Goal: Task Accomplishment & Management: Manage account settings

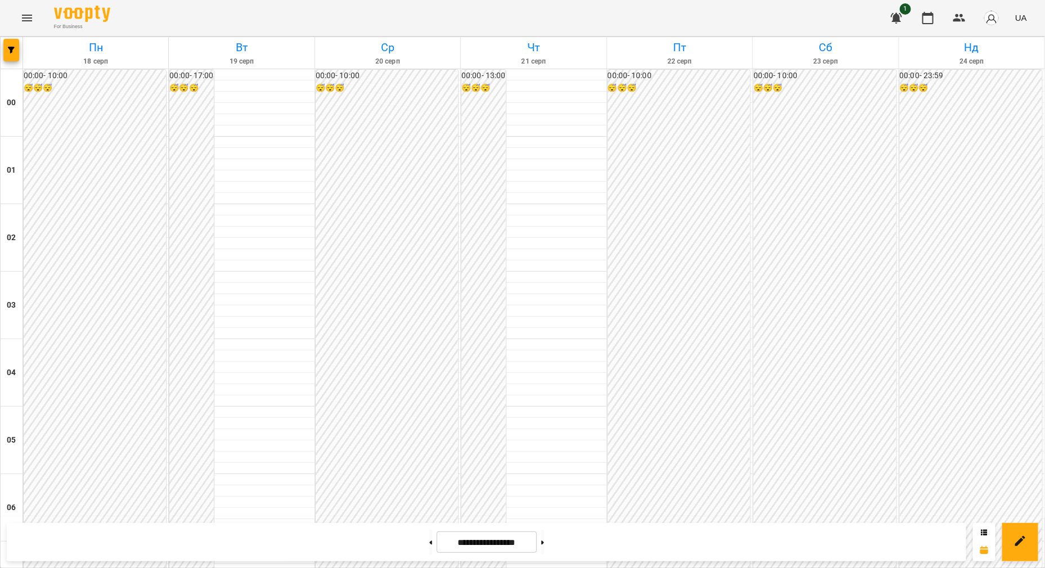
scroll to position [750, 0]
click at [30, 17] on icon "Menu" at bounding box center [27, 18] width 14 height 14
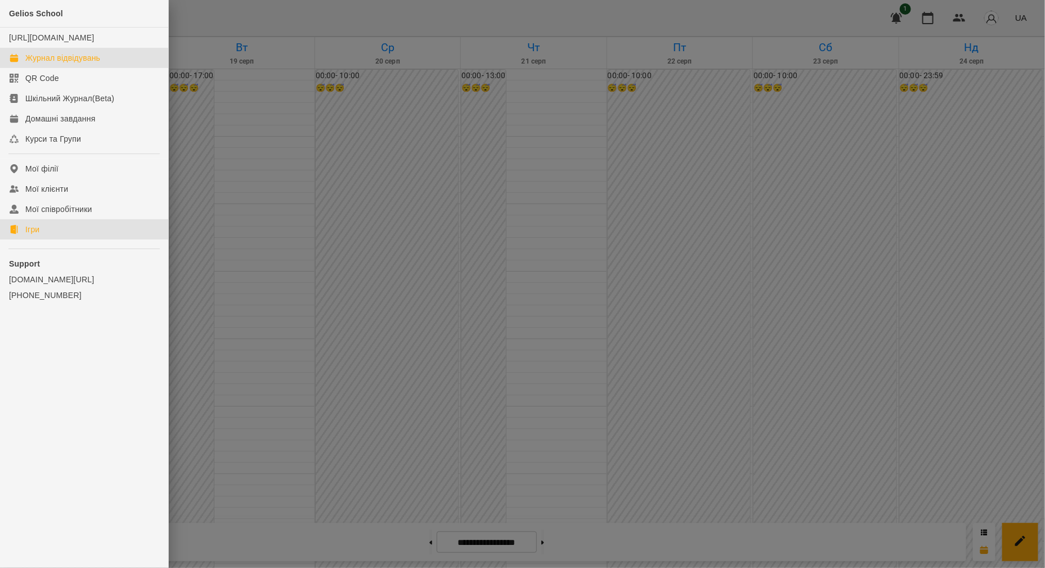
drag, startPoint x: 31, startPoint y: 242, endPoint x: 129, endPoint y: 236, distance: 98.6
click at [31, 235] on div "Ігри" at bounding box center [32, 229] width 14 height 11
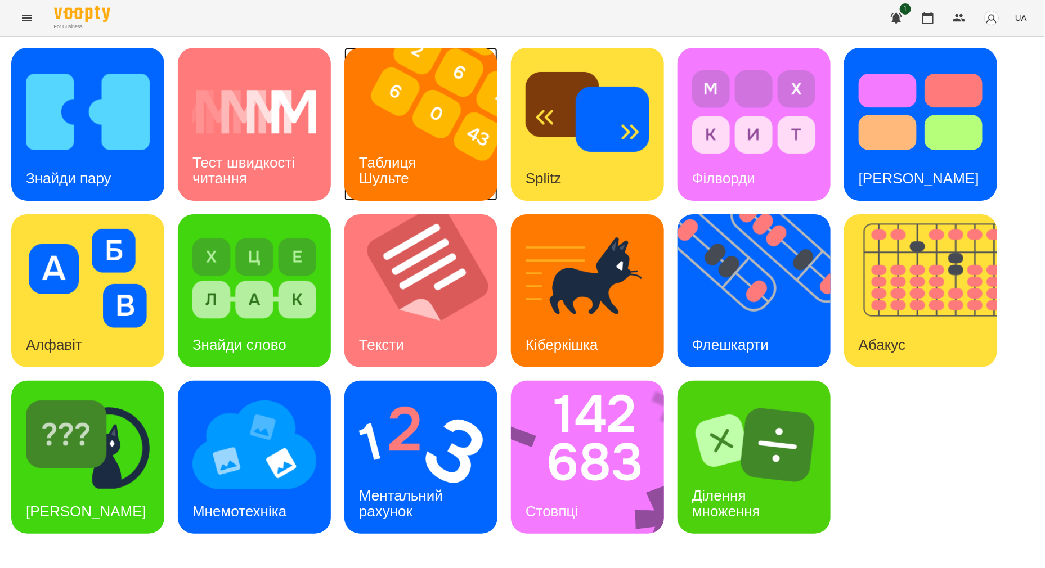
click at [445, 160] on img at bounding box center [427, 124] width 167 height 153
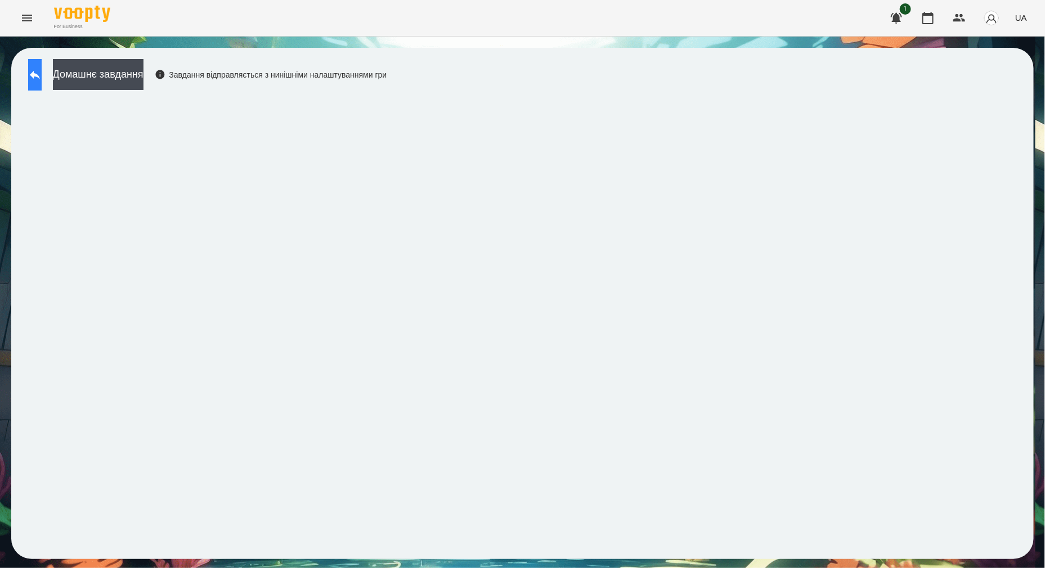
click at [42, 68] on button at bounding box center [35, 75] width 14 height 32
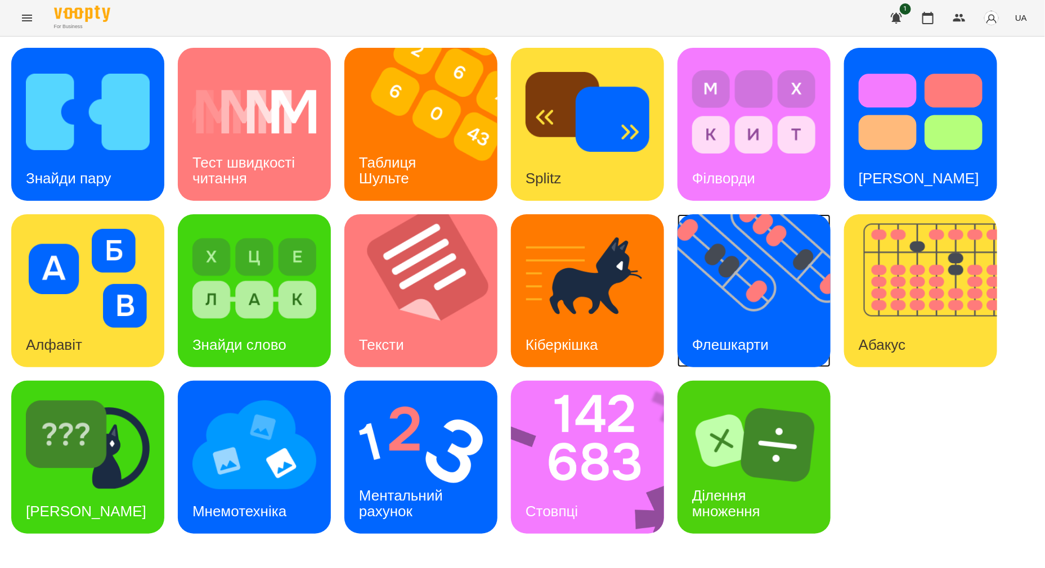
click at [788, 318] on img at bounding box center [760, 290] width 167 height 153
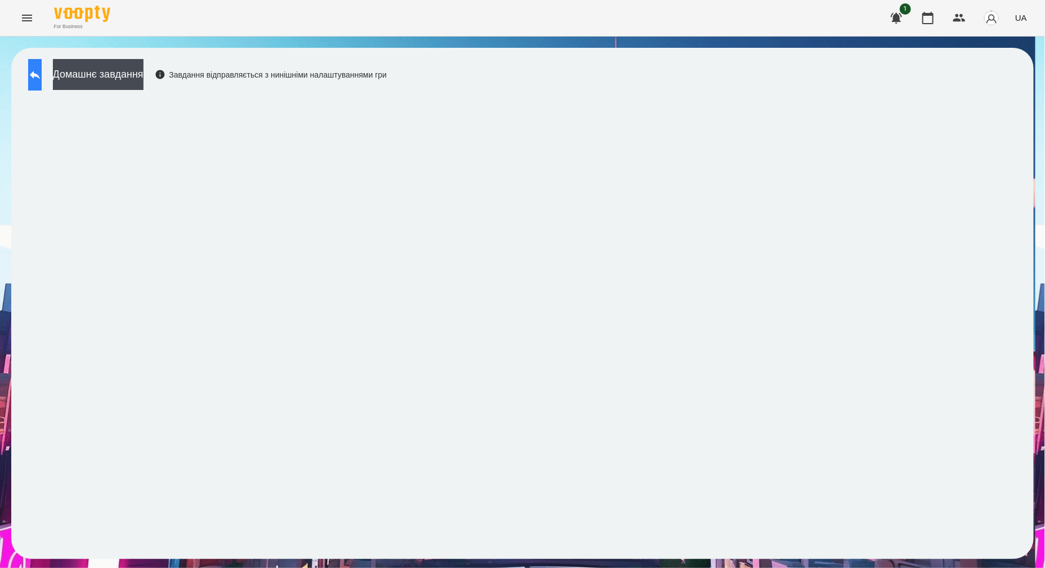
click at [42, 73] on button at bounding box center [35, 75] width 14 height 32
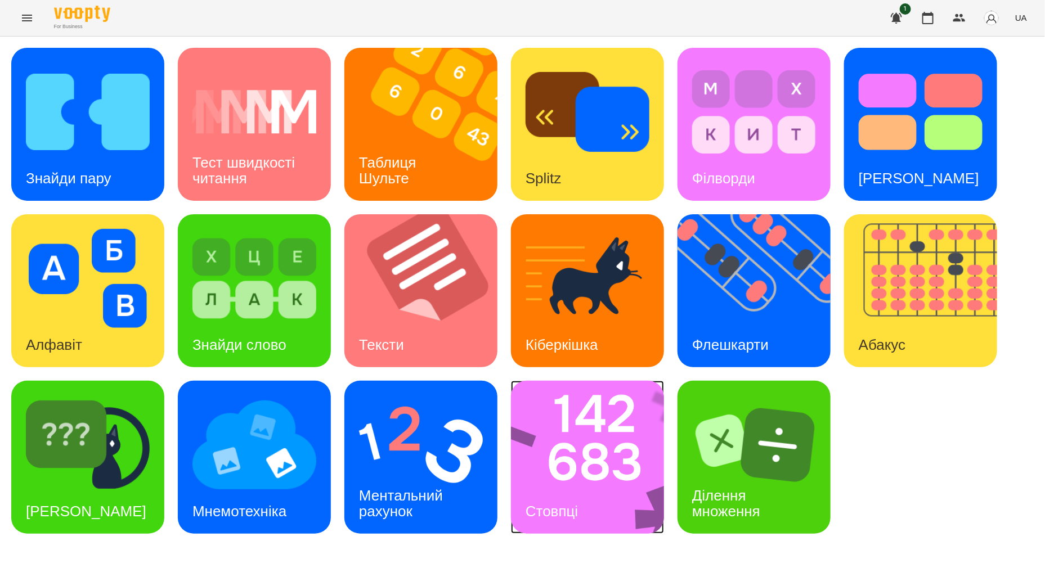
click at [628, 450] on img at bounding box center [595, 457] width 168 height 153
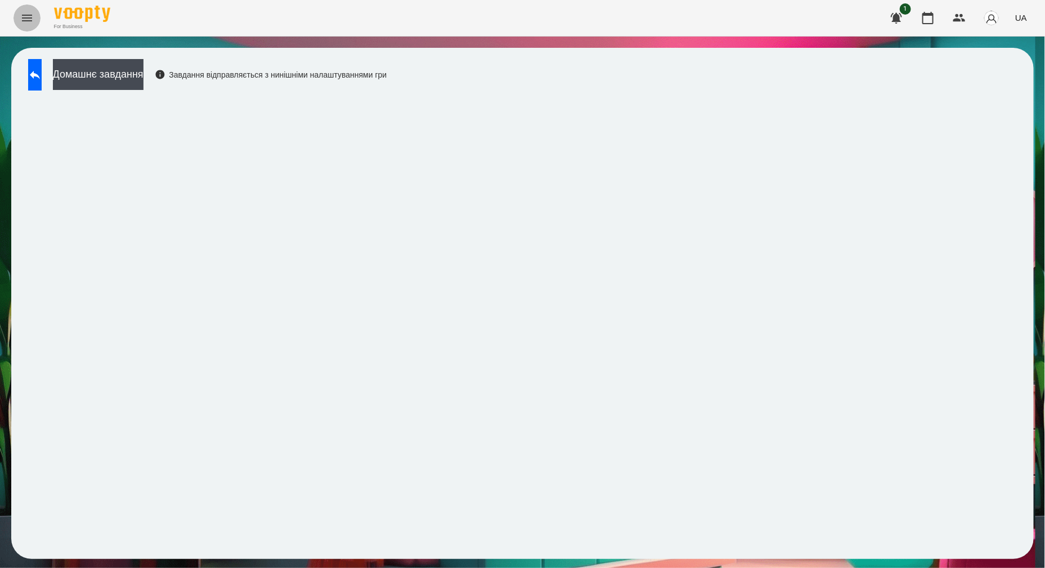
click at [19, 25] on button "Menu" at bounding box center [27, 18] width 27 height 27
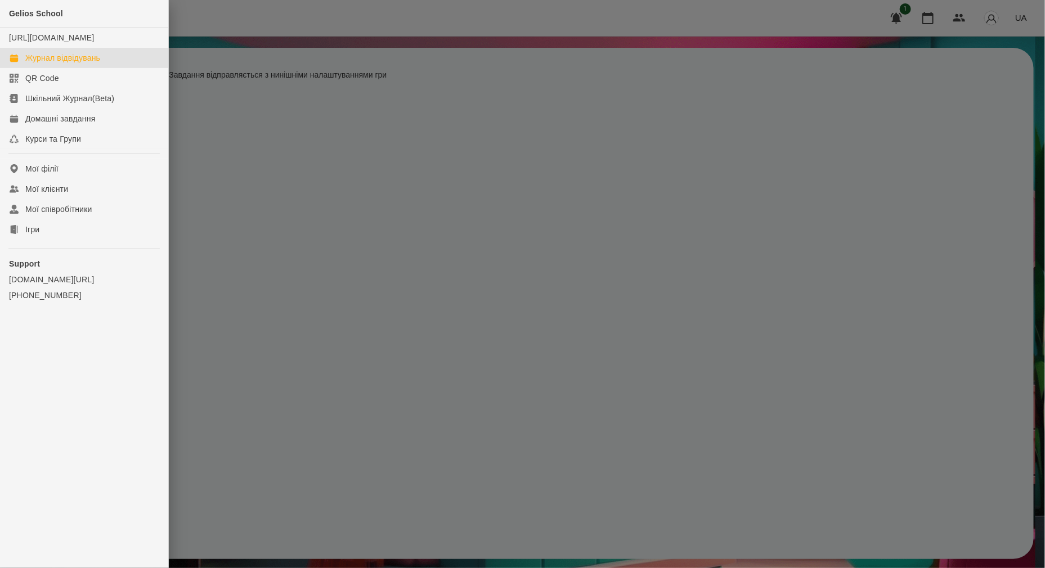
click at [76, 64] on div "Журнал відвідувань" at bounding box center [62, 57] width 75 height 11
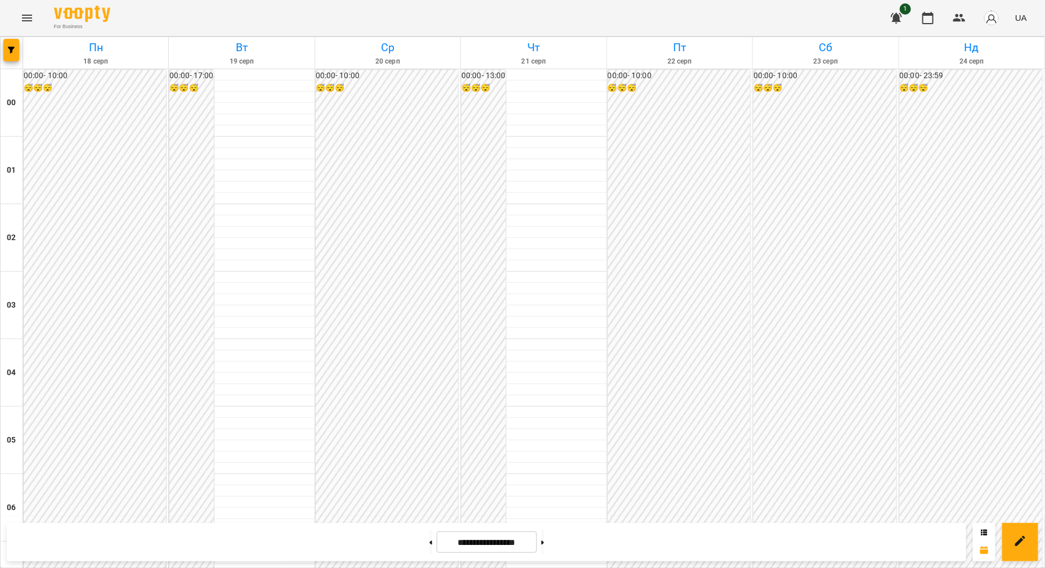
scroll to position [984, 0]
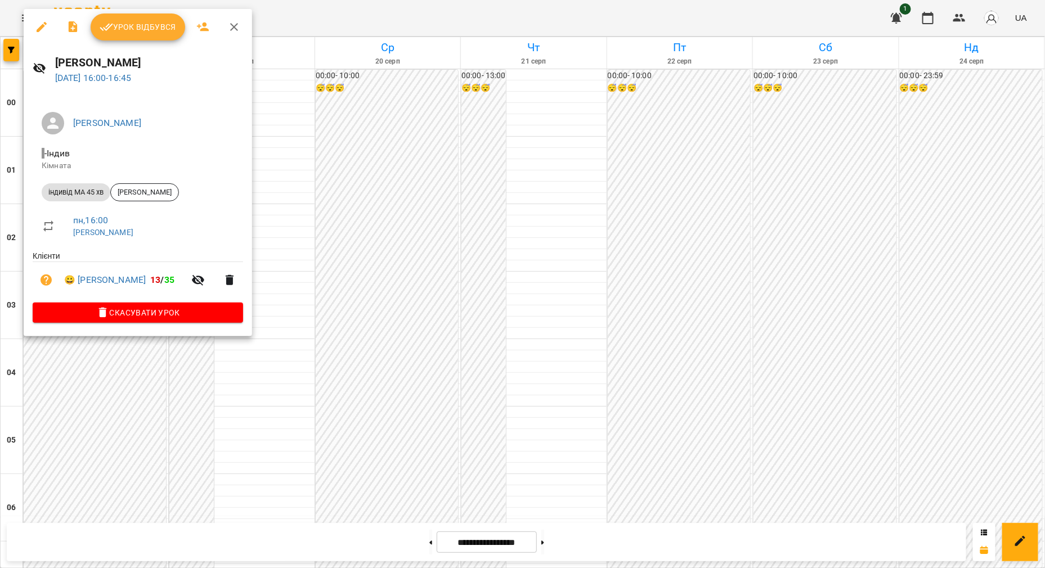
click at [136, 20] on span "Урок відбувся" at bounding box center [138, 27] width 77 height 14
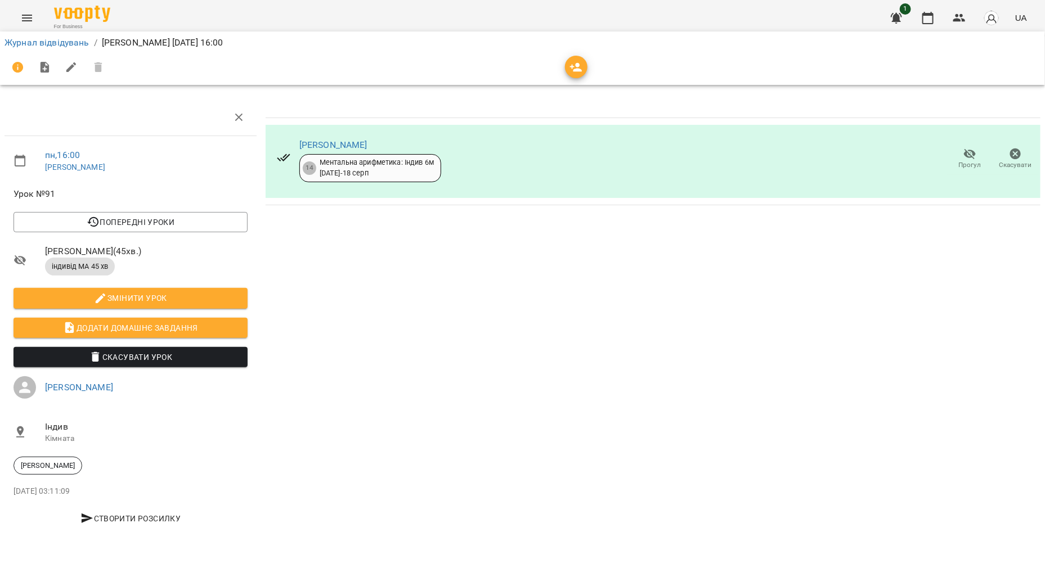
click at [30, 20] on icon "Menu" at bounding box center [27, 18] width 14 height 14
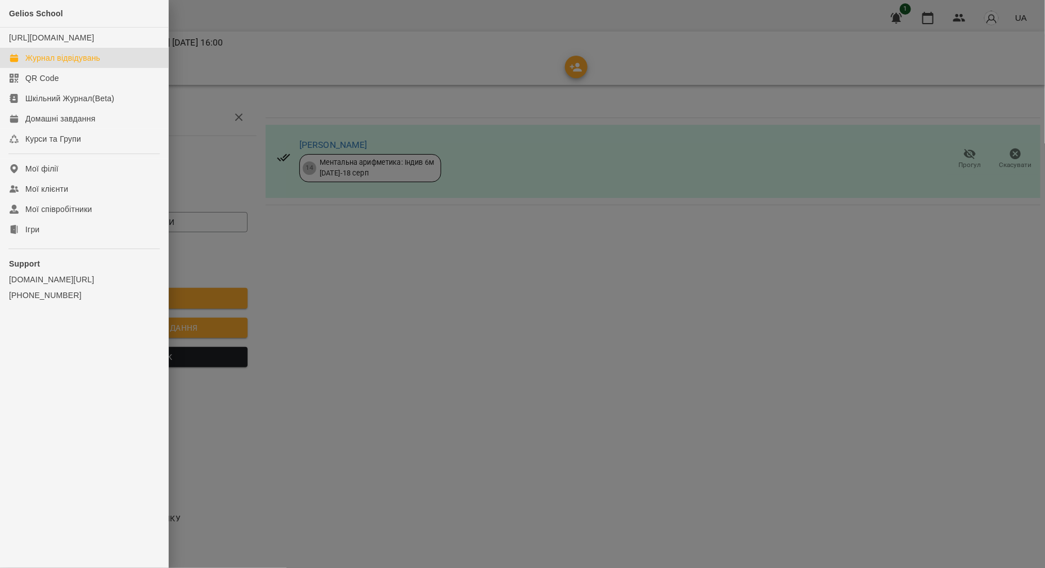
click at [47, 64] on div "Журнал відвідувань" at bounding box center [62, 57] width 75 height 11
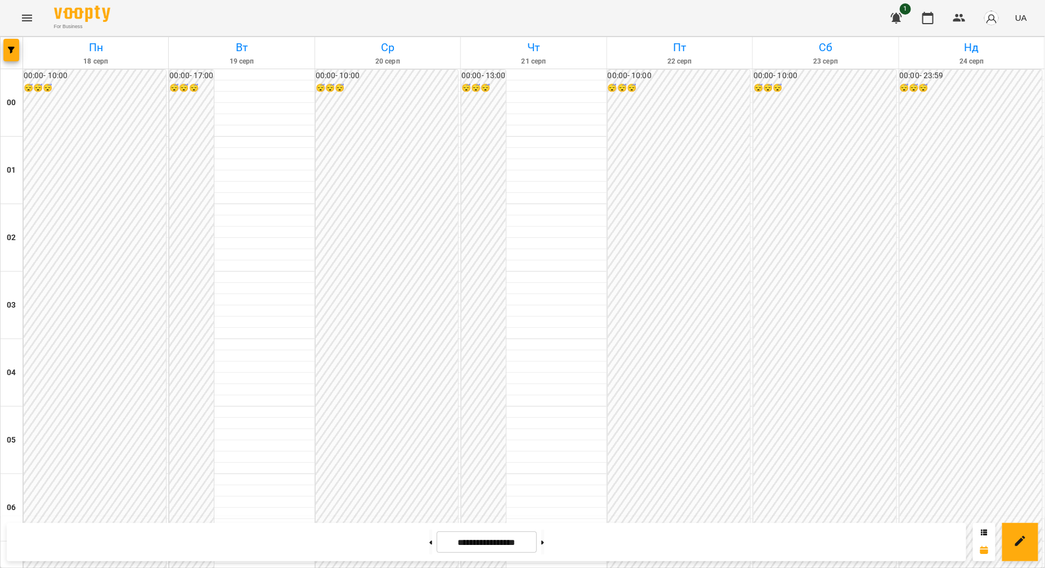
scroll to position [914, 0]
